Goal: Task Accomplishment & Management: Manage account settings

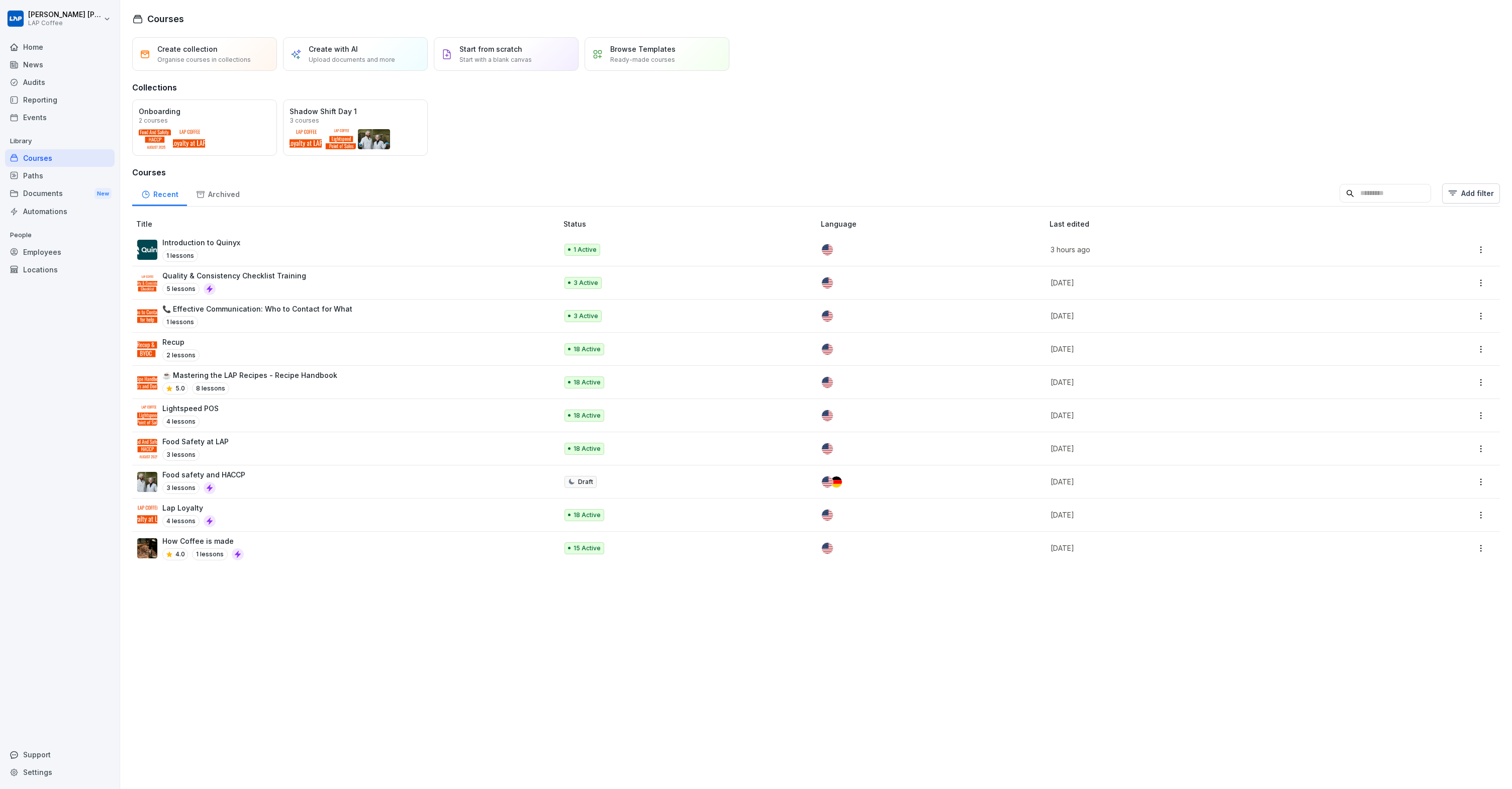
click at [217, 240] on p "Introduction to Quinyx" at bounding box center [202, 242] width 78 height 10
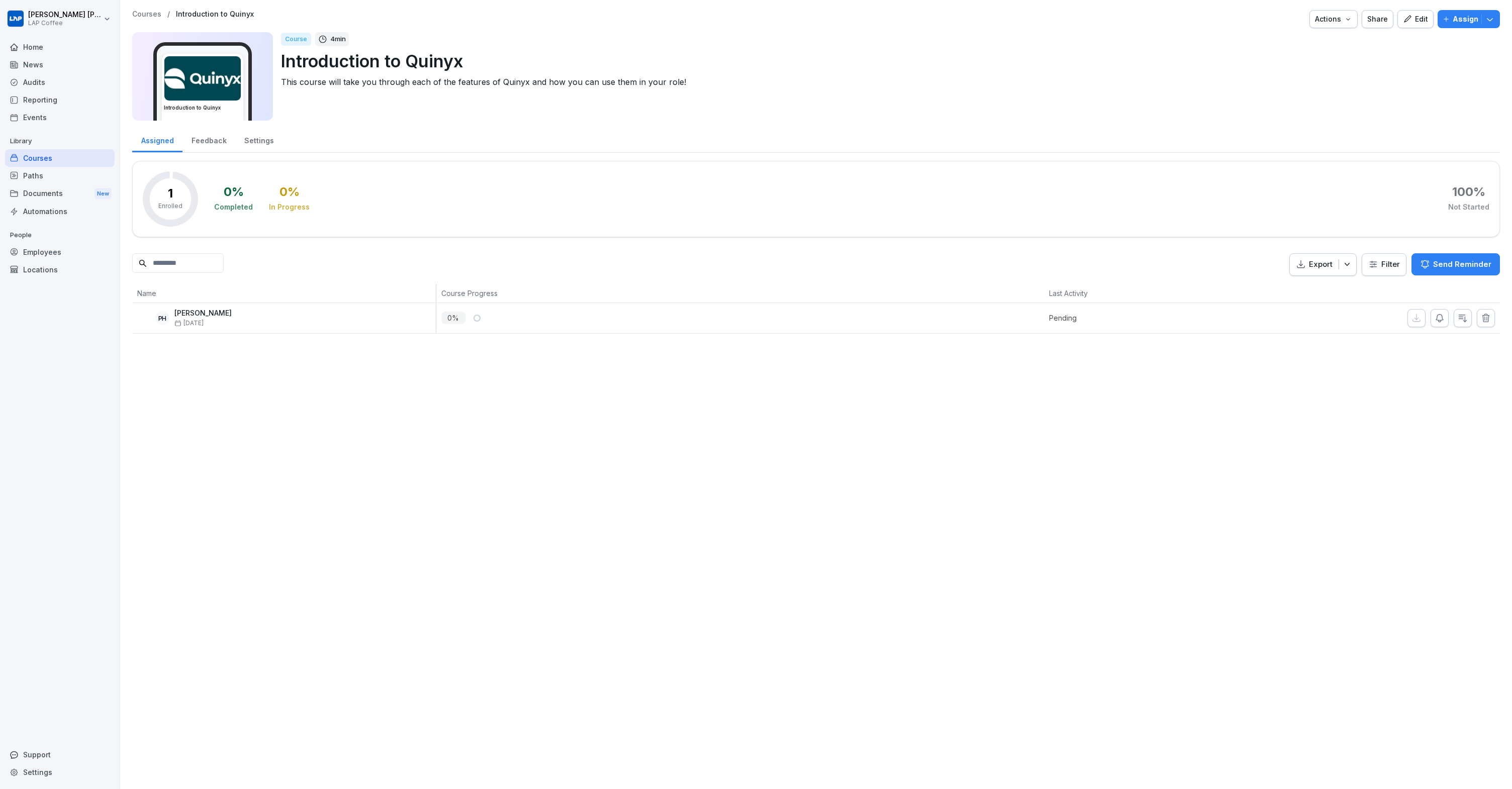
click at [43, 52] on div "Home" at bounding box center [59, 47] width 109 height 17
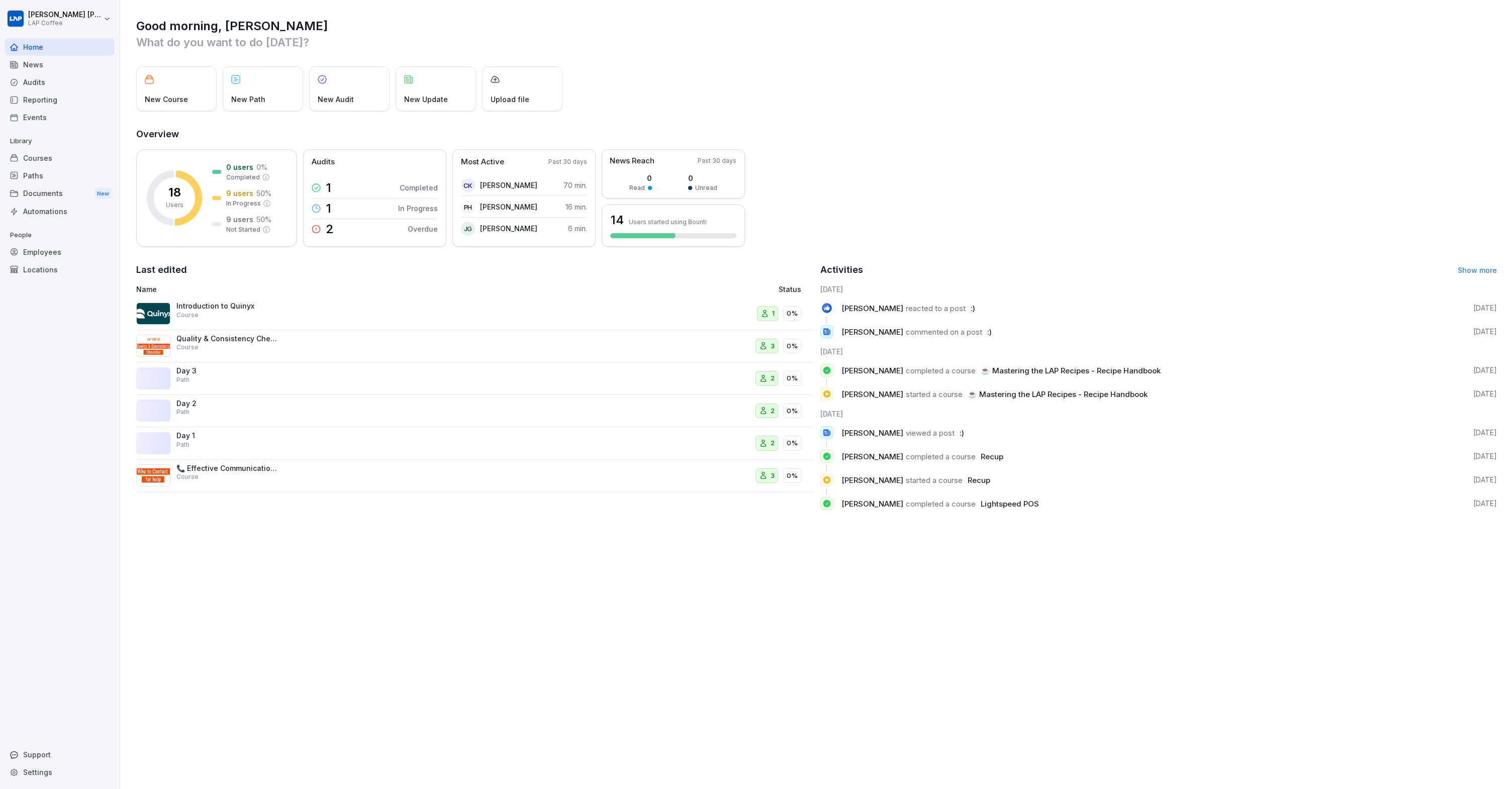
click at [38, 174] on div "Paths" at bounding box center [59, 175] width 109 height 17
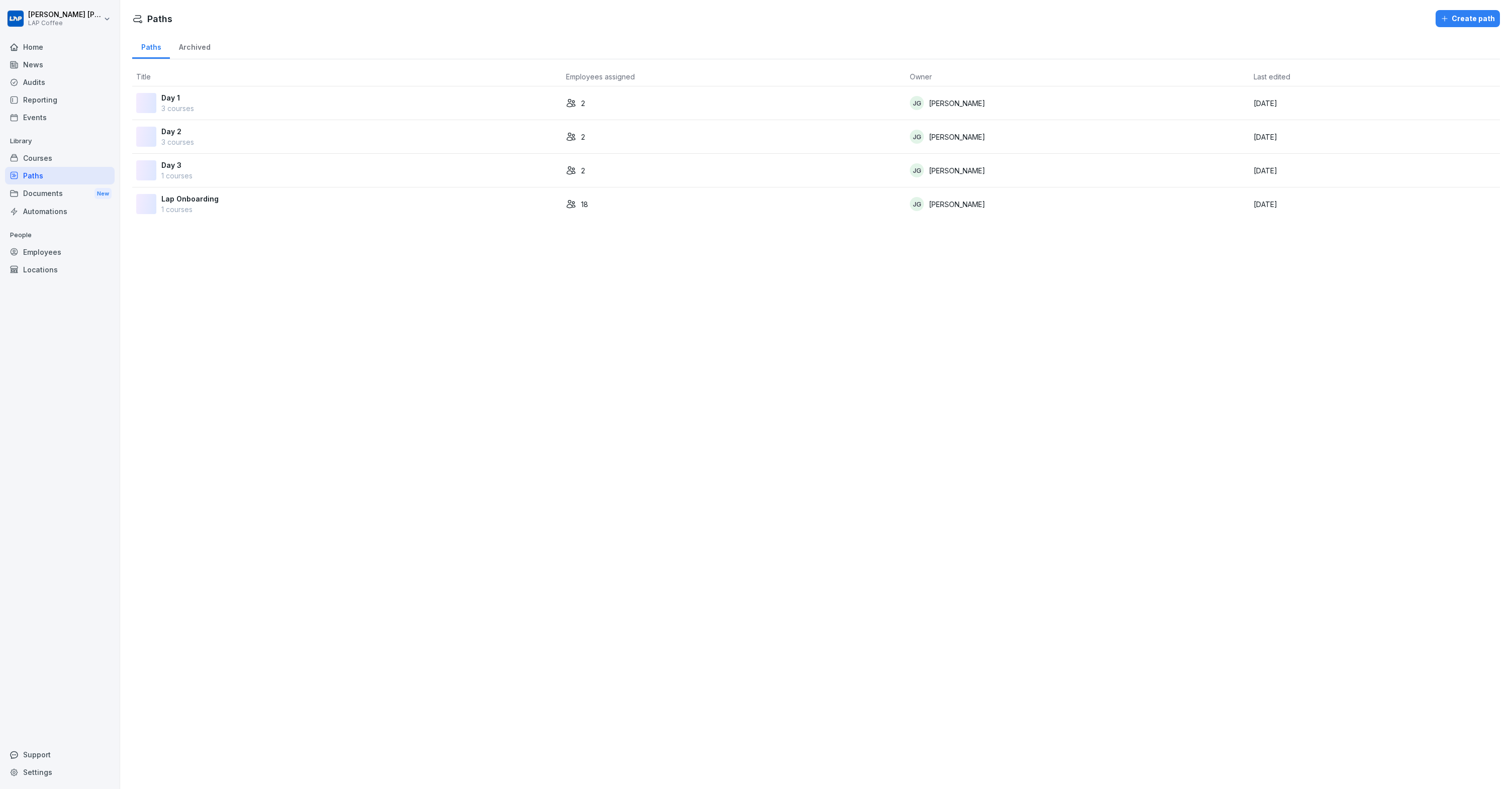
click at [44, 164] on div "Courses" at bounding box center [59, 158] width 109 height 17
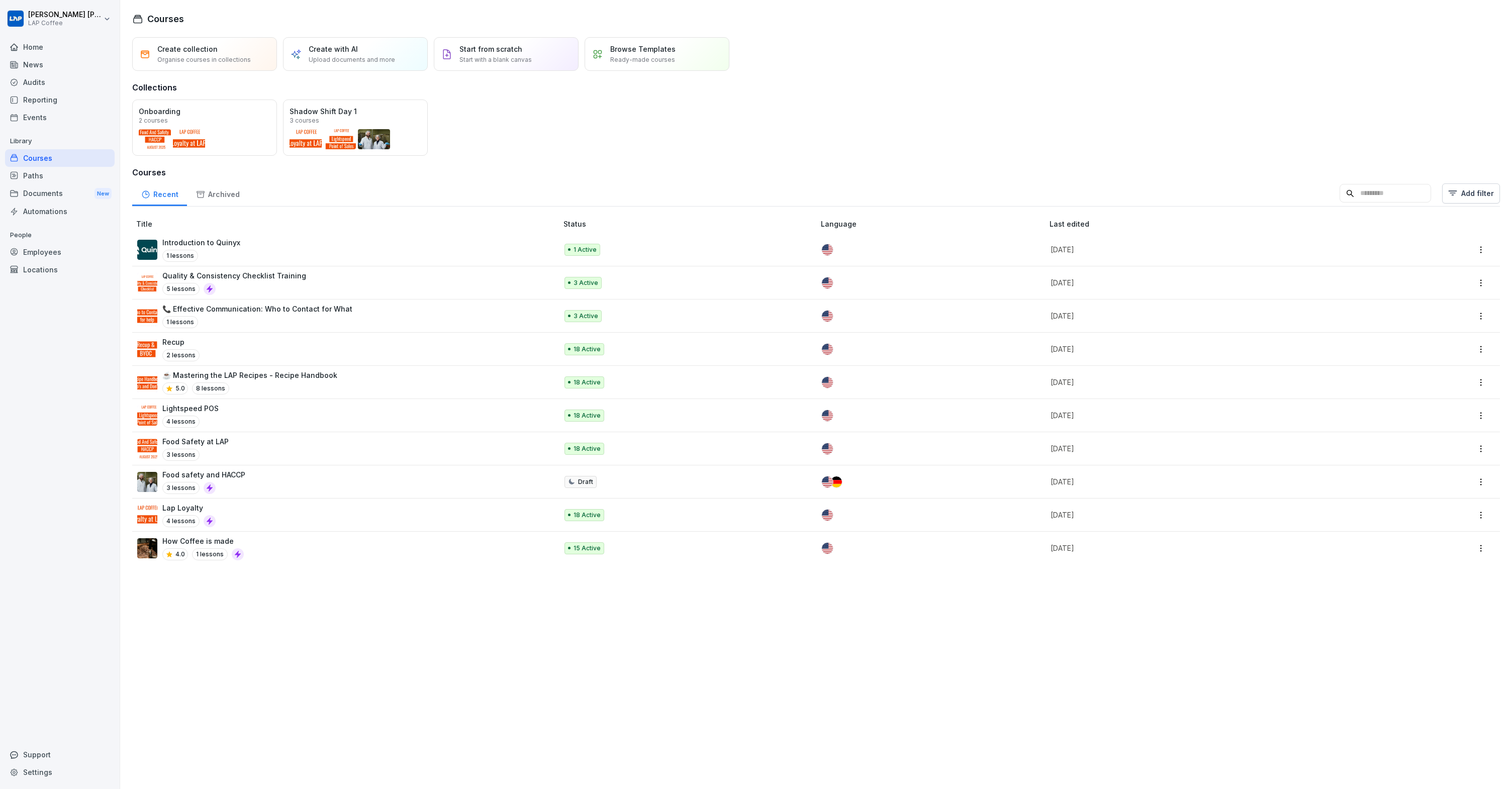
click at [262, 377] on p "☕ Mastering the LAP Recipes - Recipe Handbook" at bounding box center [250, 374] width 175 height 10
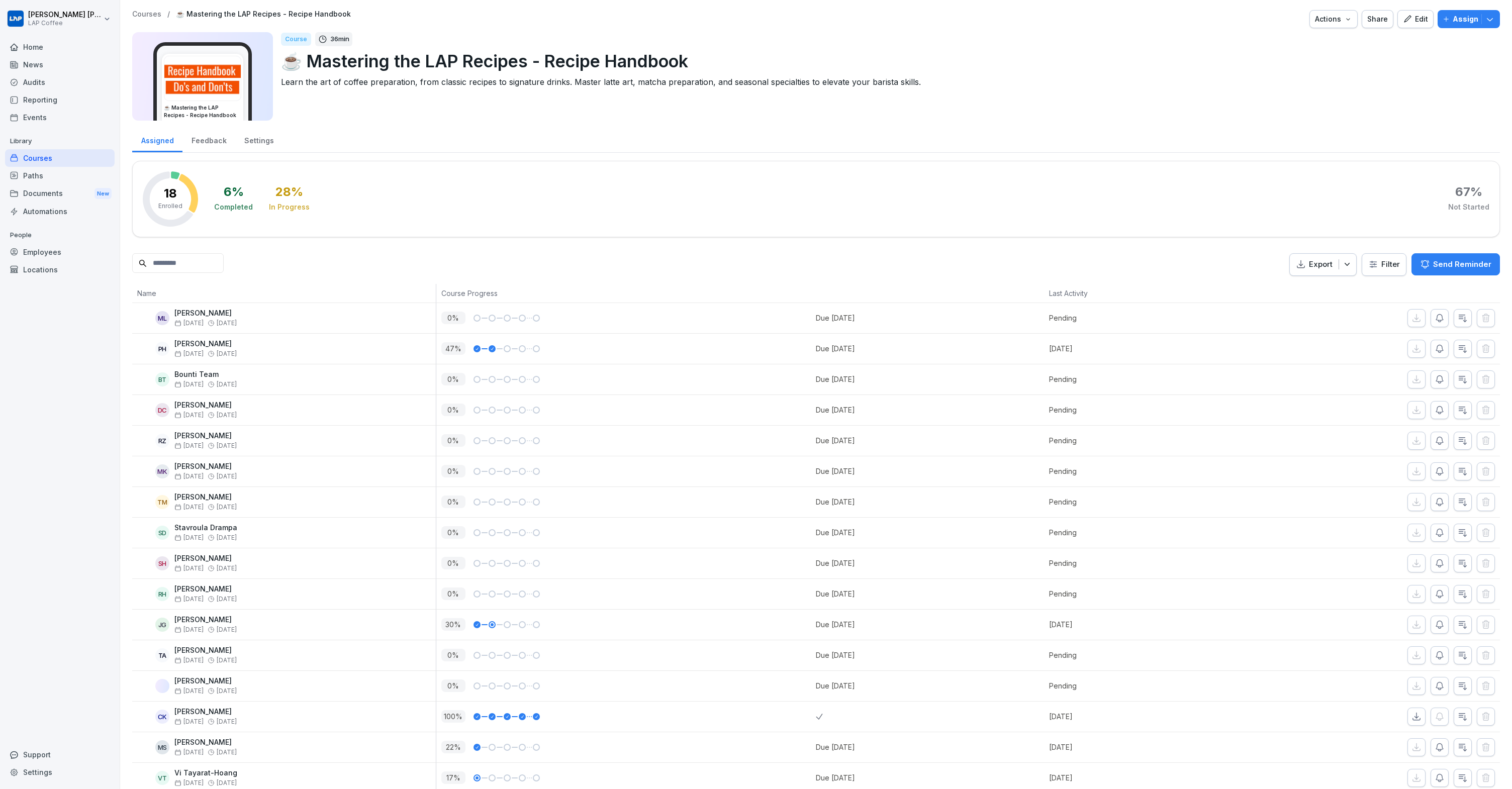
click at [1403, 15] on icon "button" at bounding box center [1407, 19] width 9 height 9
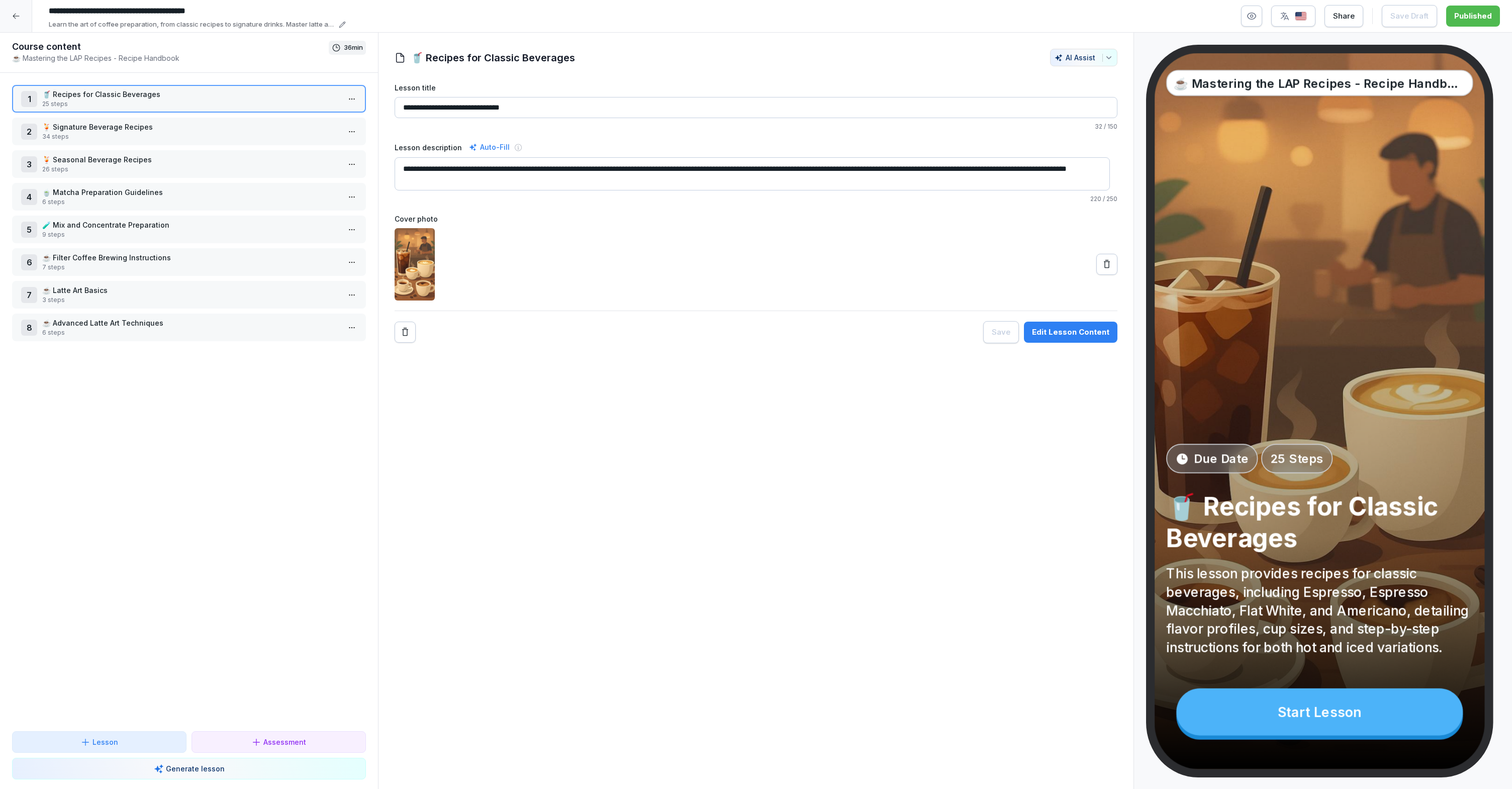
click at [13, 18] on icon at bounding box center [16, 16] width 8 height 8
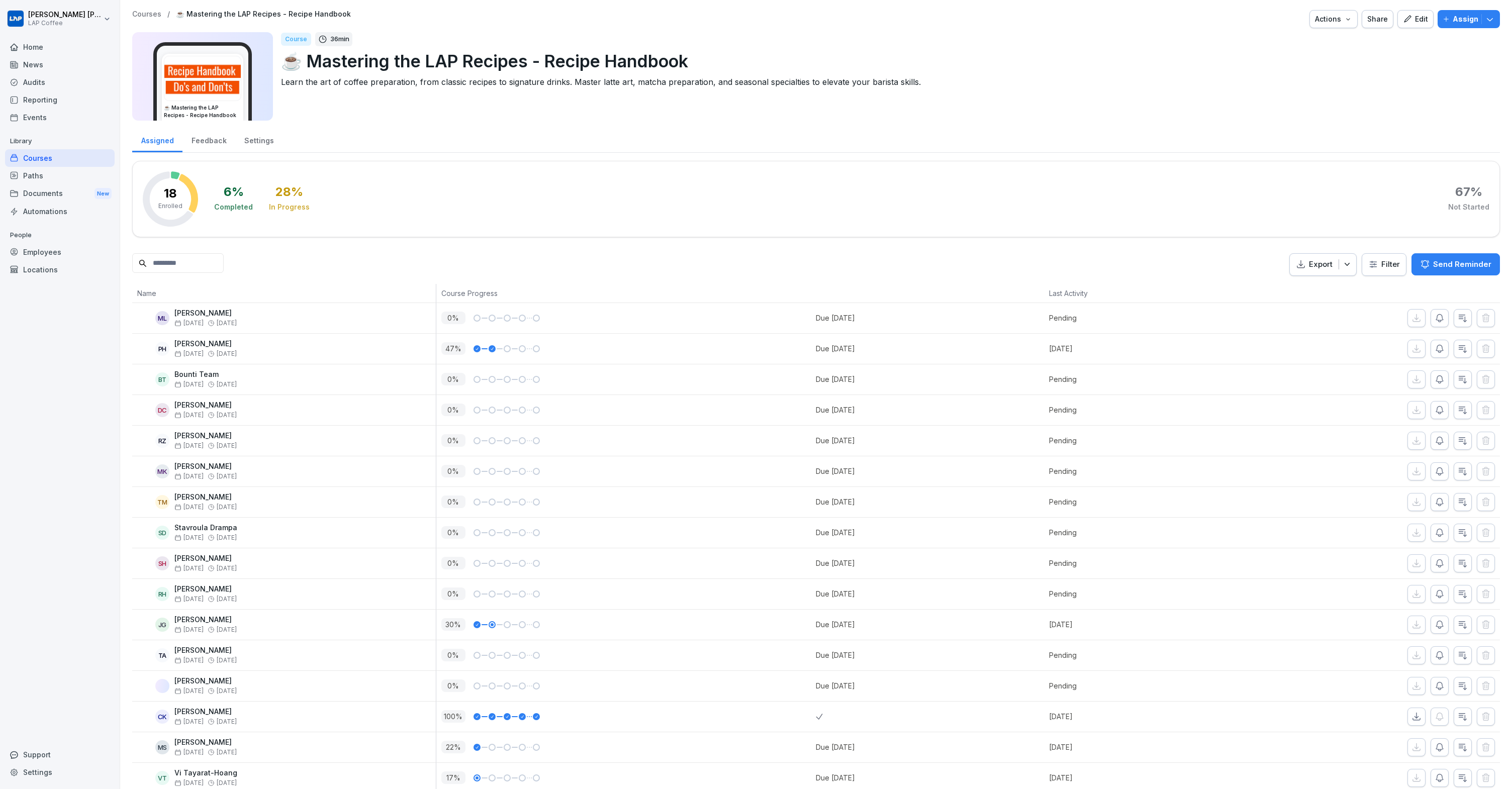
click at [31, 167] on div "Paths" at bounding box center [59, 175] width 109 height 17
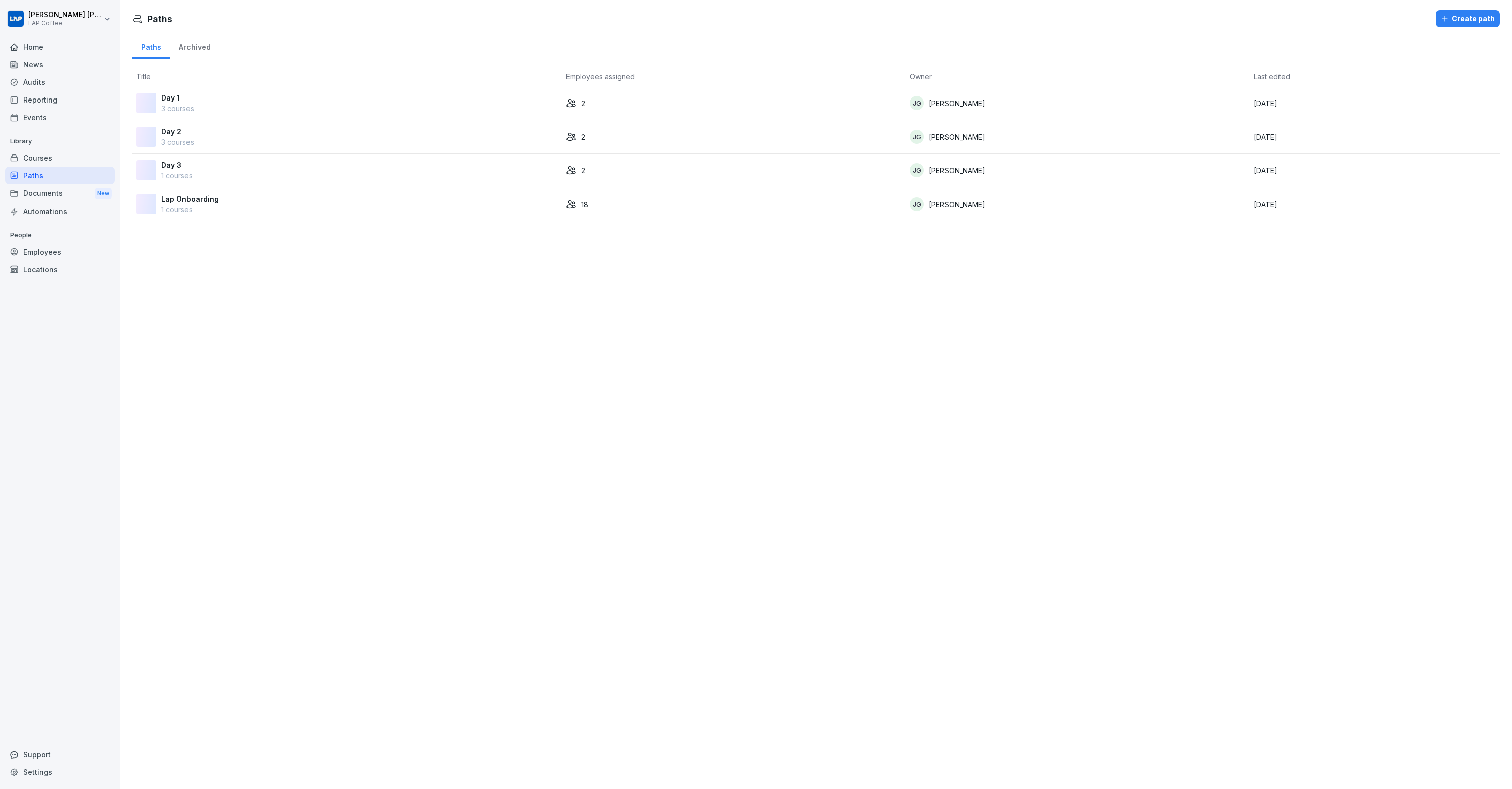
click at [222, 104] on div "Day 1 3 courses" at bounding box center [347, 103] width 422 height 21
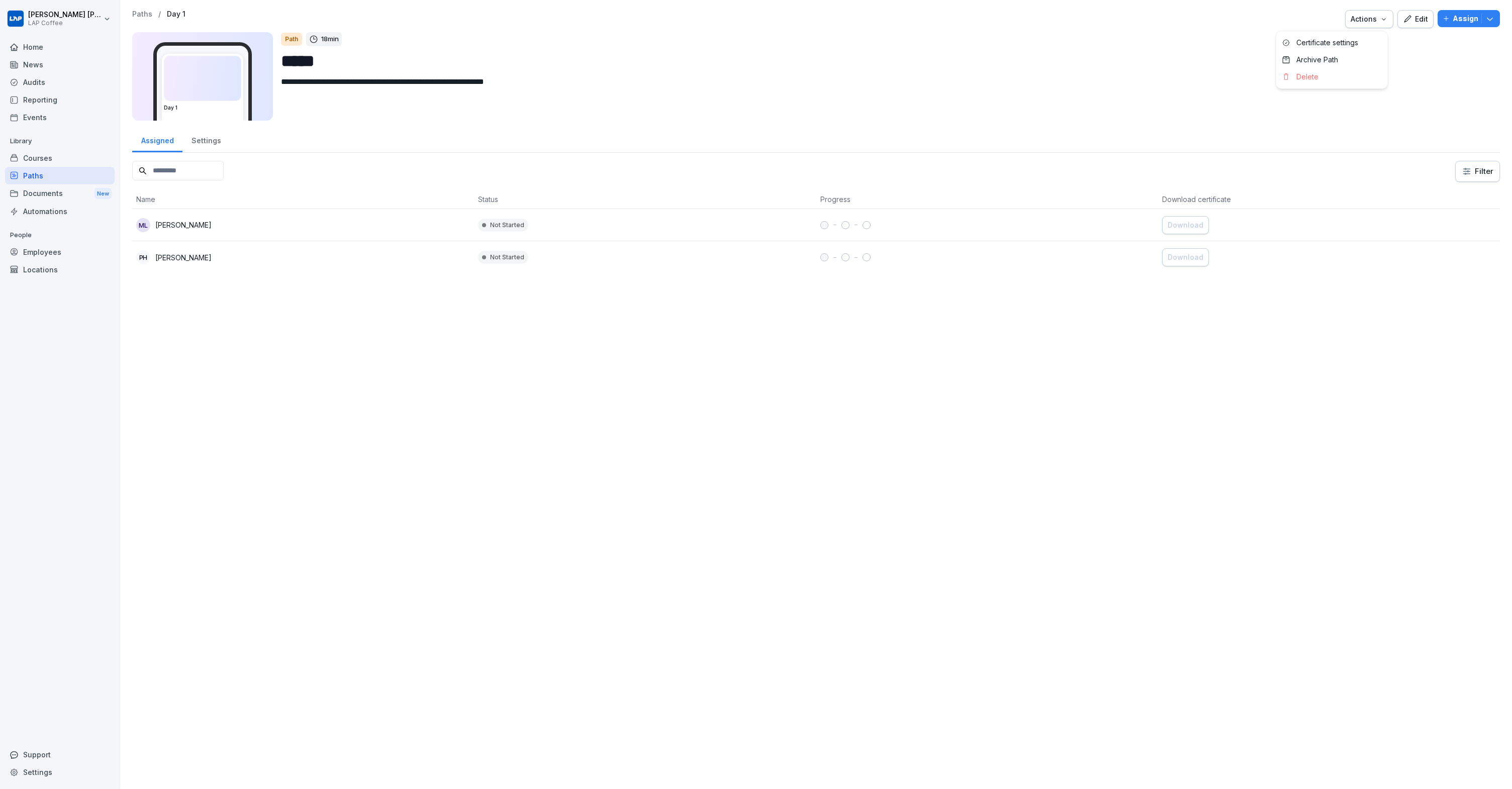
click at [1356, 15] on div "Actions" at bounding box center [1369, 19] width 37 height 11
click at [1427, 22] on button "Edit" at bounding box center [1416, 19] width 36 height 18
click at [1419, 21] on div "Edit" at bounding box center [1416, 19] width 25 height 11
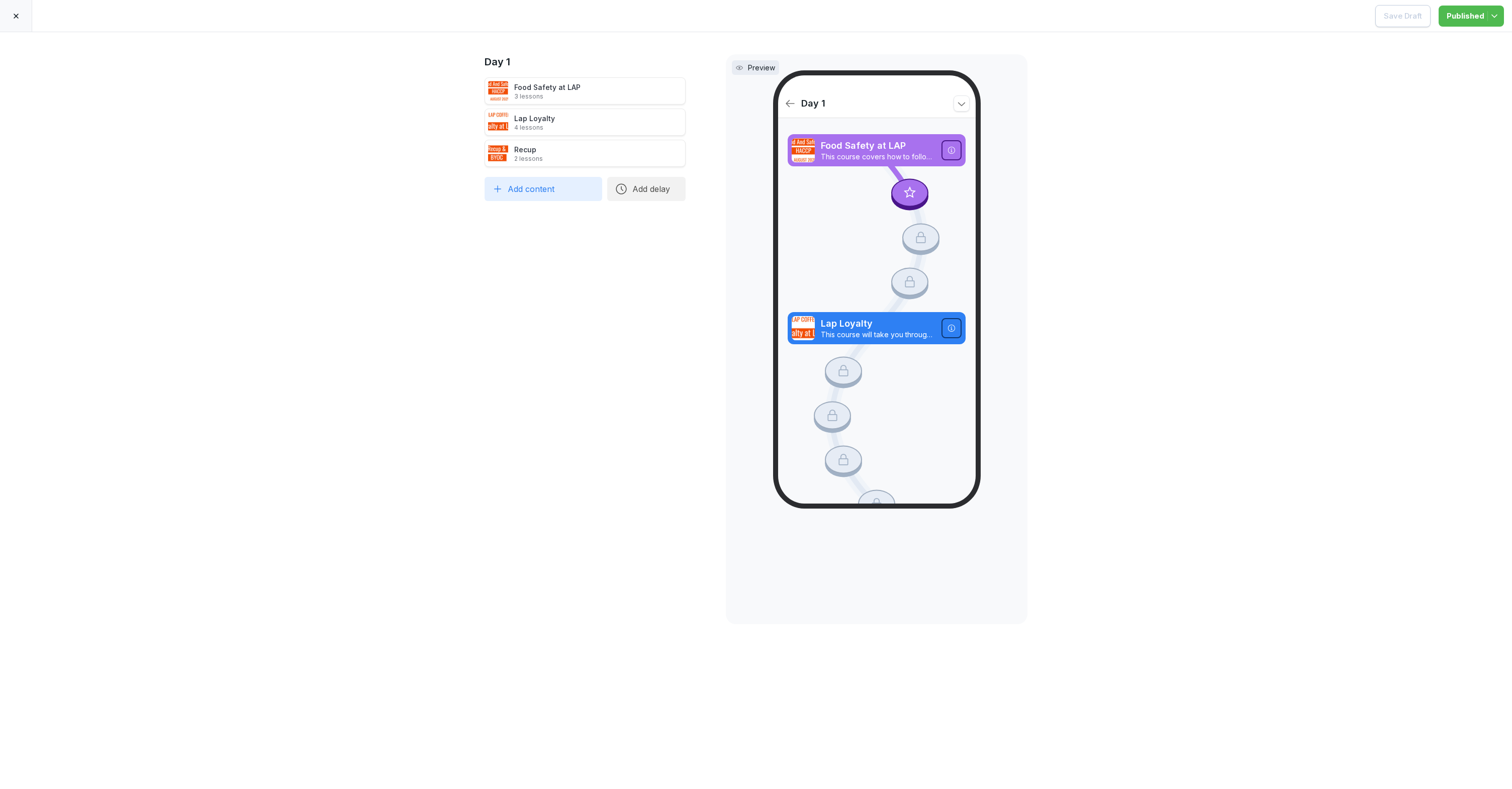
click at [1186, 197] on div "Day 1 Food Safety at LAP 3 lessons Lap Loyalty 4 lessons Recup 2 lessons To pic…" at bounding box center [756, 410] width 1512 height 756
click at [7, 20] on div at bounding box center [16, 15] width 32 height 31
